Goal: Task Accomplishment & Management: Manage account settings

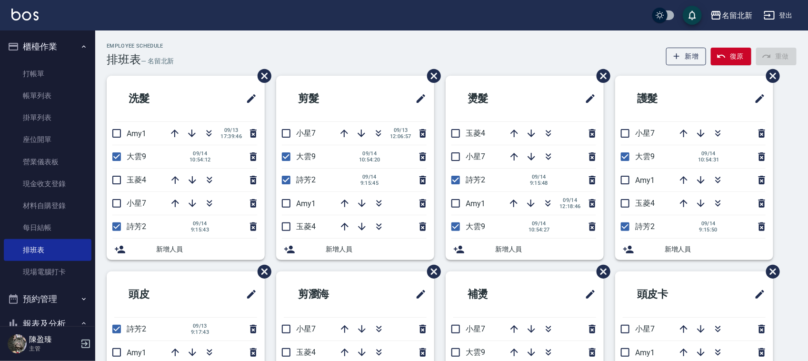
scroll to position [156, 0]
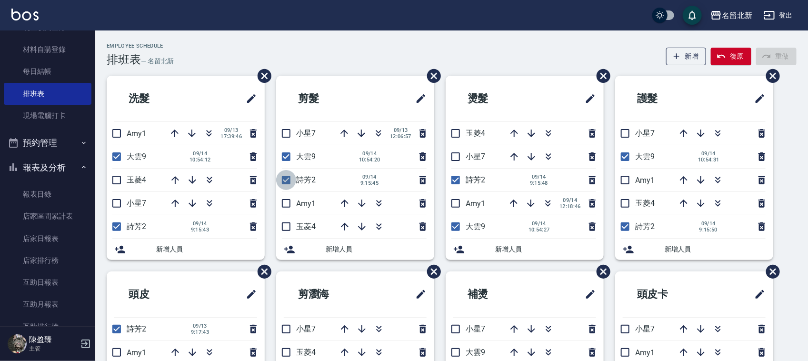
click at [284, 181] on input "checkbox" at bounding box center [286, 180] width 20 height 20
checkbox input "false"
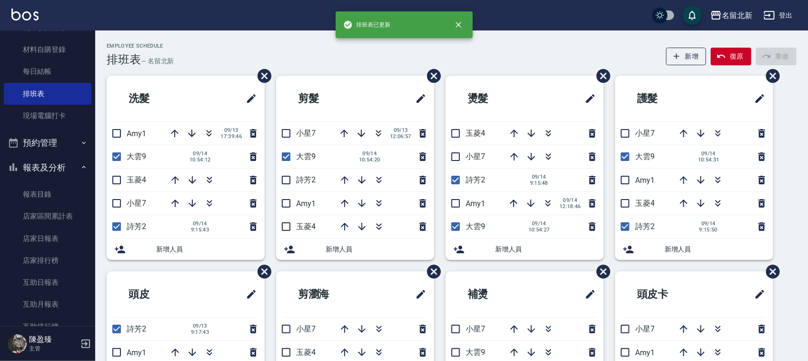
drag, startPoint x: 114, startPoint y: 229, endPoint x: 117, endPoint y: 222, distance: 6.6
click at [115, 228] on input "checkbox" at bounding box center [117, 227] width 20 height 20
checkbox input "false"
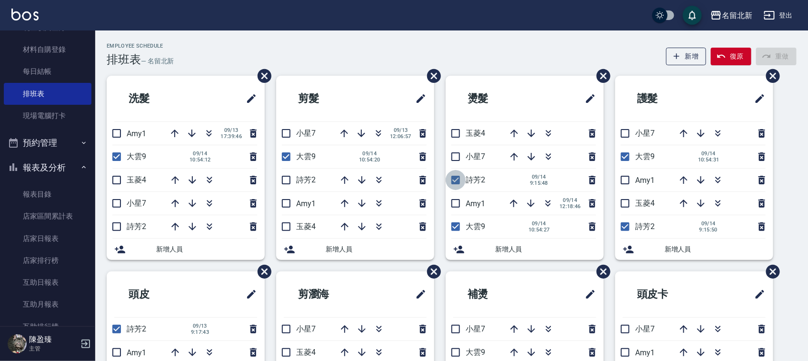
click at [457, 182] on input "checkbox" at bounding box center [456, 180] width 20 height 20
checkbox input "false"
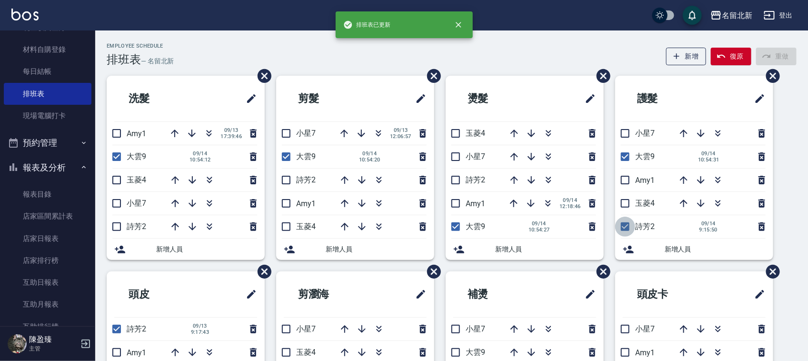
click at [627, 226] on input "checkbox" at bounding box center [625, 227] width 20 height 20
checkbox input "false"
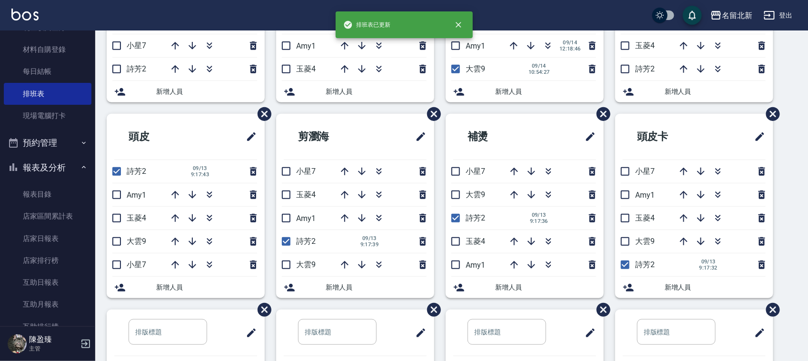
scroll to position [179, 0]
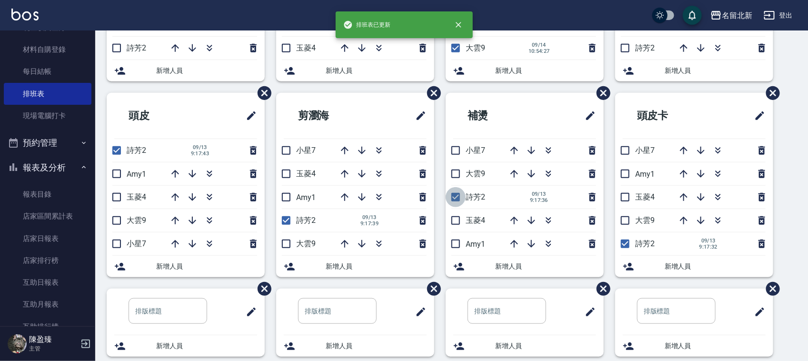
click at [453, 194] on input "checkbox" at bounding box center [456, 197] width 20 height 20
checkbox input "false"
drag, startPoint x: 282, startPoint y: 218, endPoint x: 286, endPoint y: 218, distance: 4.8
click at [283, 218] on input "checkbox" at bounding box center [286, 221] width 20 height 20
checkbox input "false"
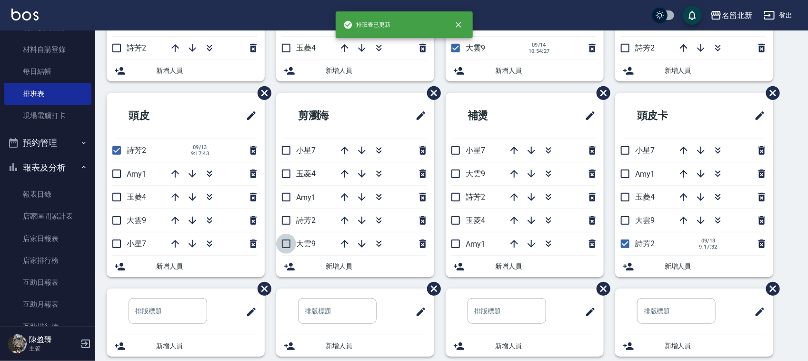
drag, startPoint x: 286, startPoint y: 246, endPoint x: 150, endPoint y: 198, distance: 143.9
click at [285, 246] on input "checkbox" at bounding box center [286, 244] width 20 height 20
checkbox input "true"
drag, startPoint x: 117, startPoint y: 151, endPoint x: 122, endPoint y: 149, distance: 5.8
click at [118, 150] on input "checkbox" at bounding box center [117, 151] width 20 height 20
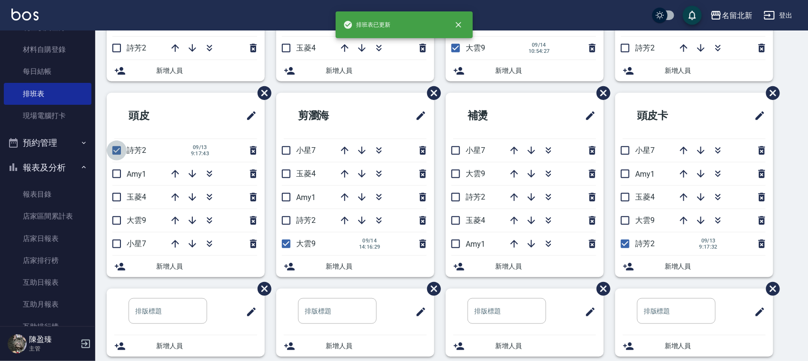
checkbox input "false"
click at [459, 174] on input "checkbox" at bounding box center [456, 174] width 20 height 20
checkbox input "true"
click at [622, 239] on input "checkbox" at bounding box center [625, 244] width 20 height 20
checkbox input "false"
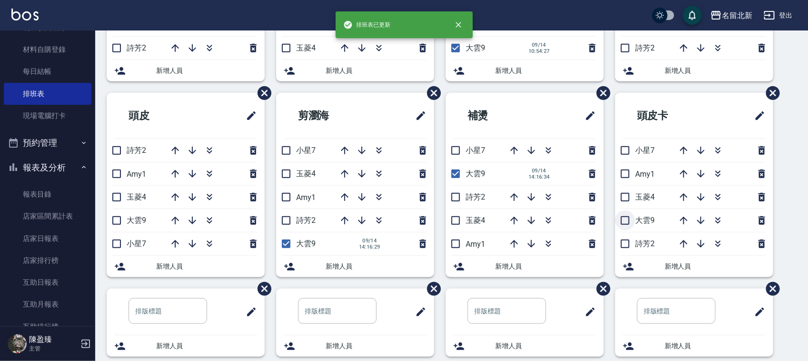
click at [624, 221] on input "checkbox" at bounding box center [625, 221] width 20 height 20
checkbox input "true"
drag, startPoint x: 116, startPoint y: 224, endPoint x: 145, endPoint y: 225, distance: 29.6
click at [121, 222] on input "checkbox" at bounding box center [117, 221] width 20 height 20
checkbox input "true"
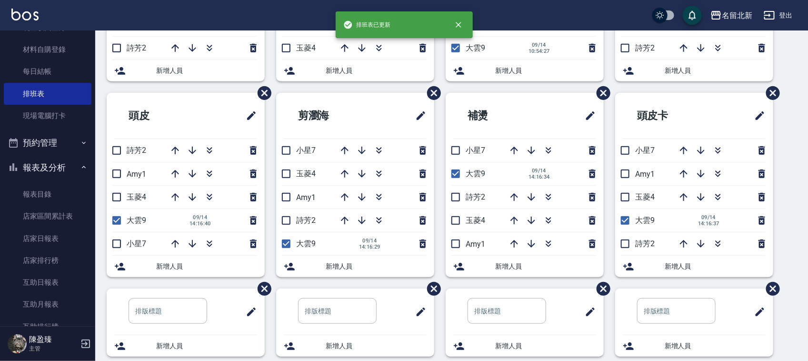
scroll to position [0, 0]
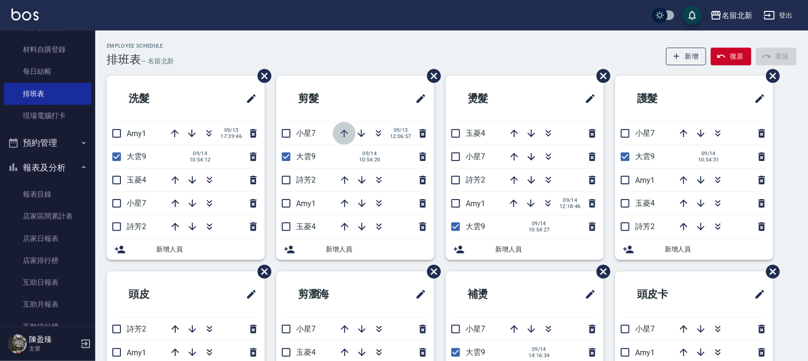
click at [341, 133] on icon "button" at bounding box center [345, 134] width 8 height 8
